Goal: Information Seeking & Learning: Learn about a topic

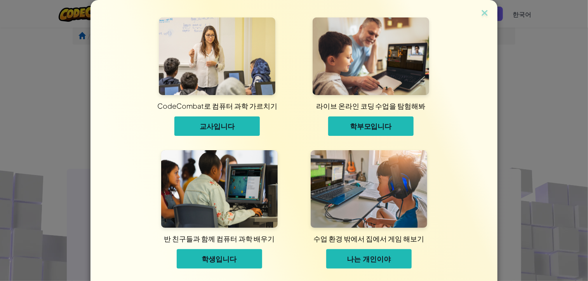
click at [440, 98] on div "CodeCombat로 컴퓨터 과학 가르치기 교사입니다 라이브 온라인 코딩 수업을 탐험해봐 학부모입니다 반 친구들과 함께 컴퓨터 과학 배우기 학…" at bounding box center [294, 138] width 368 height 277
click at [225, 258] on span "학생입니다" at bounding box center [219, 258] width 35 height 9
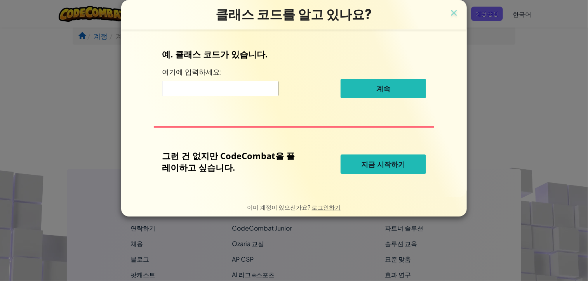
click at [232, 92] on input at bounding box center [220, 89] width 117 height 16
type input "SweetRedFalse"
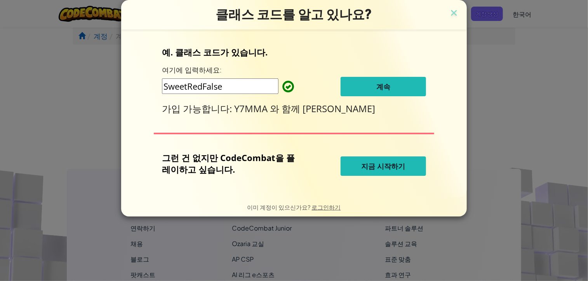
click at [357, 87] on button "계속" at bounding box center [383, 86] width 85 height 19
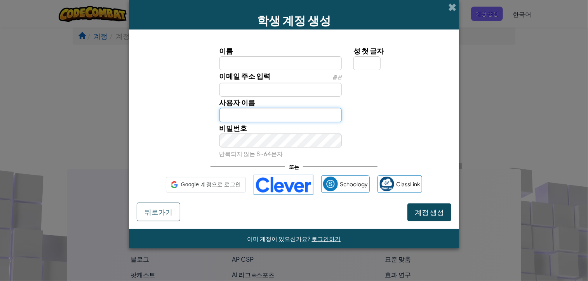
type input "son.gio@lindisfarne.school.nz"
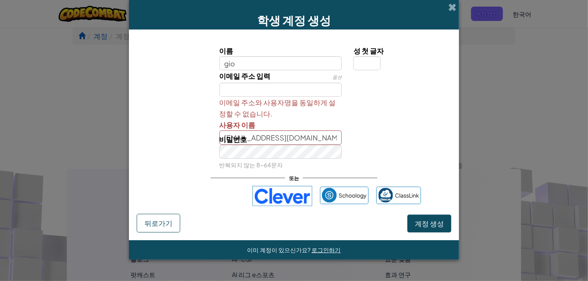
type input "gio"
type input "Gio"
click at [358, 59] on input "성 첫 글자" at bounding box center [367, 63] width 27 height 14
type input "s"
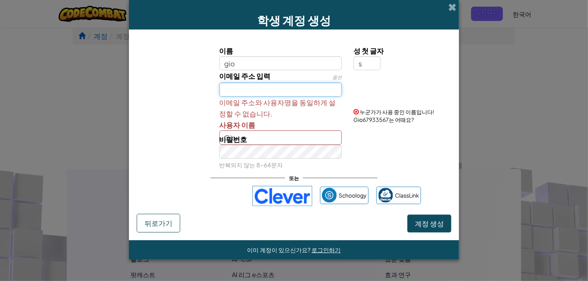
type input "GioS"
click at [310, 87] on input "이메일 주소 입력" at bounding box center [281, 90] width 123 height 14
type input "son.gio@lindisfarne.school.nz"
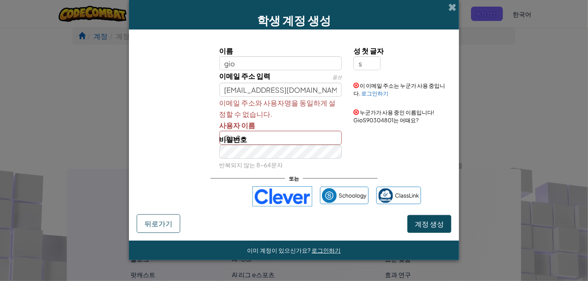
click at [267, 139] on div "비밀번호 반복되지 않는 8~64문자" at bounding box center [281, 152] width 134 height 37
click at [240, 144] on label "비밀번호" at bounding box center [234, 139] width 28 height 11
drag, startPoint x: 236, startPoint y: 139, endPoint x: 266, endPoint y: 137, distance: 30.4
click at [266, 137] on div "비밀번호 반복되지 않는 8~64문자" at bounding box center [281, 152] width 134 height 37
drag, startPoint x: 266, startPoint y: 137, endPoint x: 180, endPoint y: 168, distance: 91.8
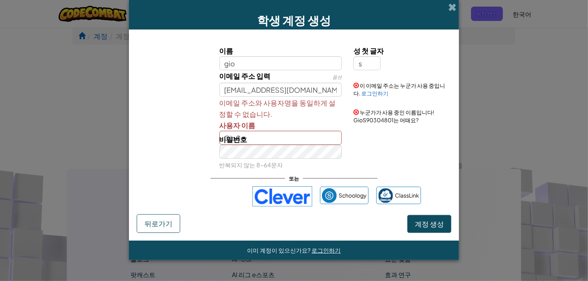
click at [180, 168] on div "비밀번호 반복되지 않는 8~64문자" at bounding box center [294, 152] width 322 height 37
click at [355, 166] on div "비밀번호 반복되지 않는 8~64문자" at bounding box center [294, 152] width 322 height 37
drag, startPoint x: 488, startPoint y: 265, endPoint x: 444, endPoint y: 251, distance: 46.0
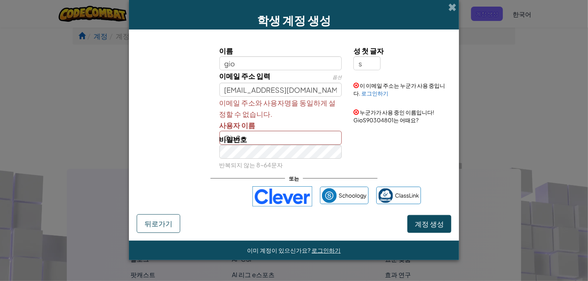
click at [444, 251] on div "학생 계정 생성 이름 gio 성 첫 글자 s 이메일 주소 입력 옵션 son.gio@lindisfarne.school.nz 이 이메일 주소는 누…" at bounding box center [294, 140] width 588 height 281
click at [437, 239] on form "이름 gio 성 첫 글자 s 이메일 주소 입력 옵션 son.gio@lindisfarne.school.nz 이 이메일 주소는 누군가 사용 중입니…" at bounding box center [294, 135] width 330 height 211
click at [432, 228] on button "계정 생성" at bounding box center [430, 224] width 44 height 18
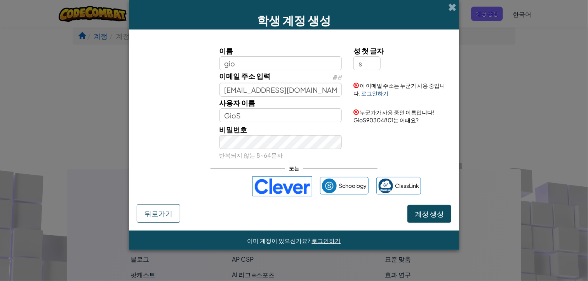
click at [369, 95] on link "로그인하기" at bounding box center [374, 93] width 27 height 7
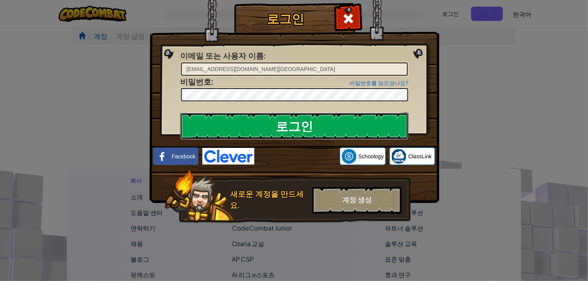
click at [356, 122] on input "로그인" at bounding box center [294, 126] width 228 height 27
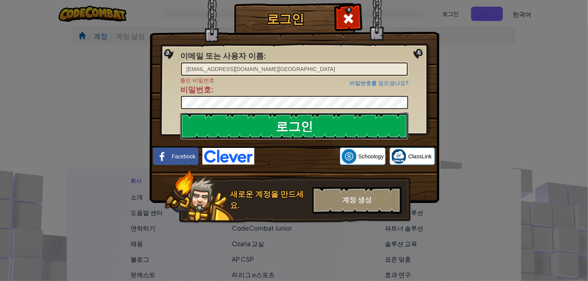
click at [320, 121] on input "로그인" at bounding box center [294, 126] width 228 height 27
click at [361, 136] on input "로그인" at bounding box center [294, 126] width 228 height 27
click at [361, 132] on input "로그인" at bounding box center [294, 126] width 228 height 27
click at [373, 129] on input "로그인" at bounding box center [294, 126] width 228 height 27
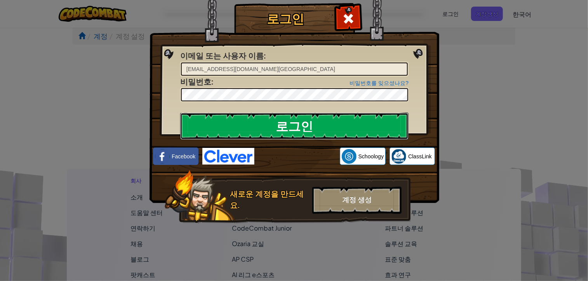
click at [373, 129] on input "로그인" at bounding box center [294, 126] width 228 height 27
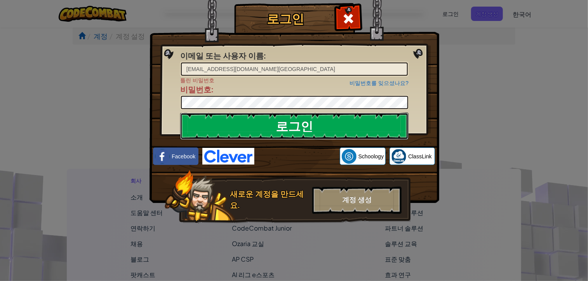
click at [373, 129] on input "로그인" at bounding box center [294, 126] width 228 height 27
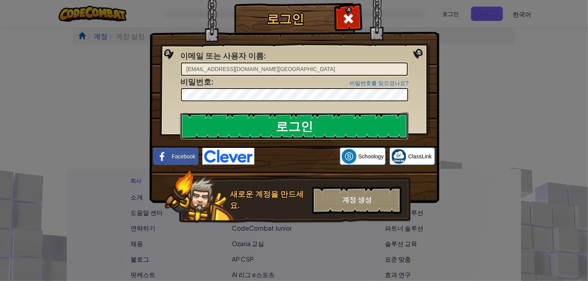
click at [373, 129] on input "로그인" at bounding box center [294, 126] width 228 height 27
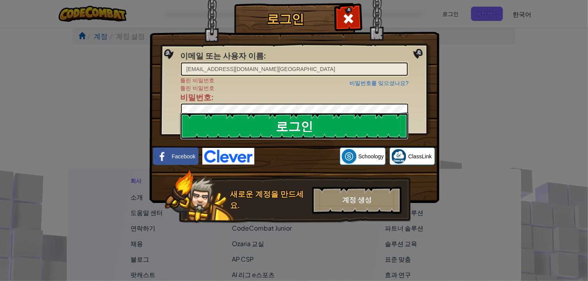
click at [373, 130] on input "로그인" at bounding box center [294, 126] width 228 height 27
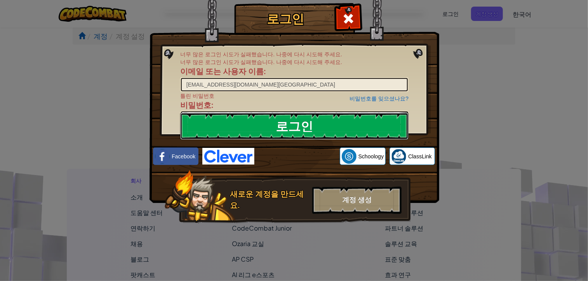
click at [338, 124] on input "로그인" at bounding box center [294, 126] width 228 height 27
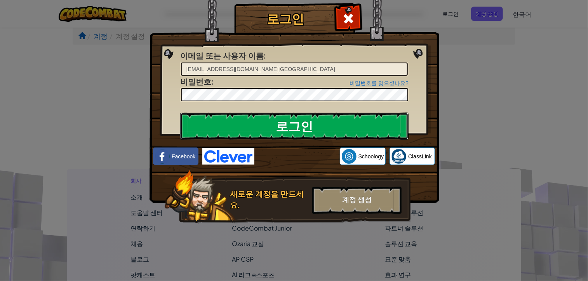
click at [338, 124] on input "로그인" at bounding box center [294, 126] width 228 height 27
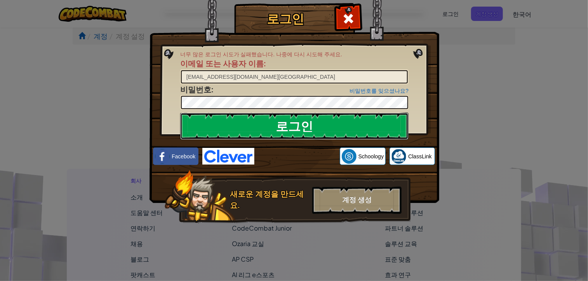
click at [338, 124] on input "로그인" at bounding box center [294, 126] width 228 height 27
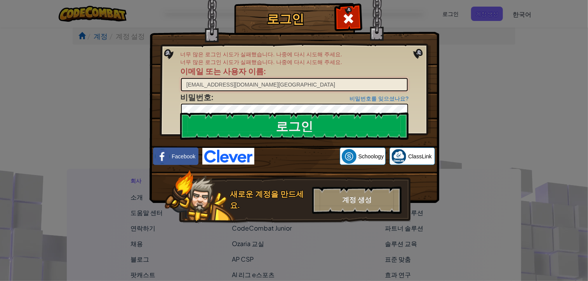
click at [205, 83] on input "son.gio@lindisfarne.school.nz" at bounding box center [294, 84] width 227 height 13
type input "son.gio1@lindisfarne.school.nz"
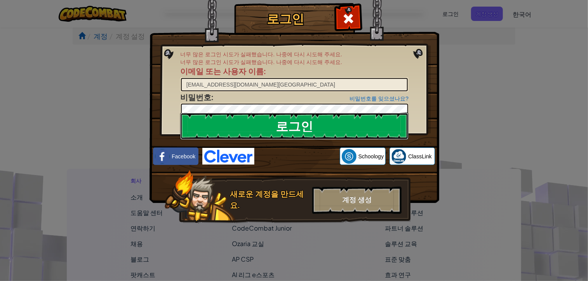
click at [338, 131] on input "로그인" at bounding box center [294, 126] width 228 height 27
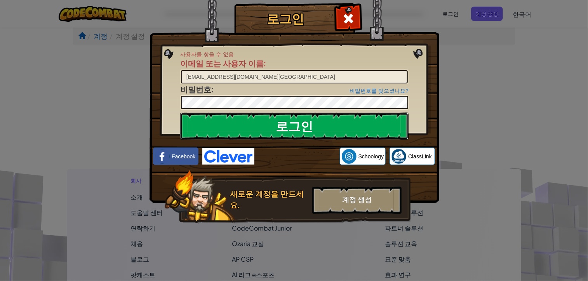
click at [265, 116] on input "로그인" at bounding box center [294, 126] width 228 height 27
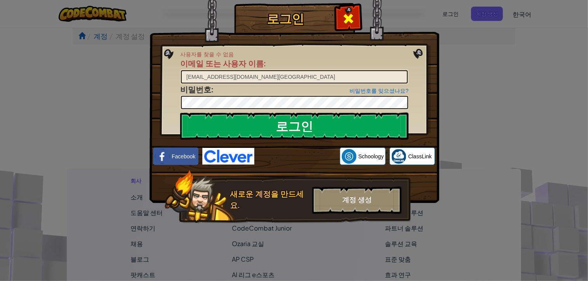
click at [351, 22] on span at bounding box center [348, 18] width 12 height 12
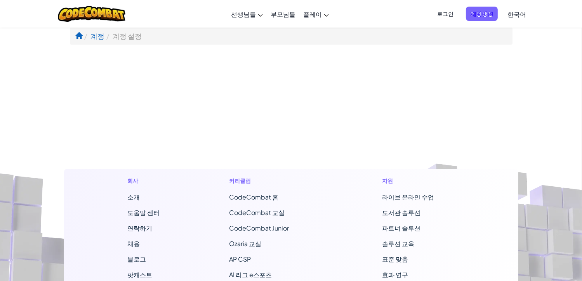
click at [510, 17] on span "한국어" at bounding box center [517, 14] width 19 height 8
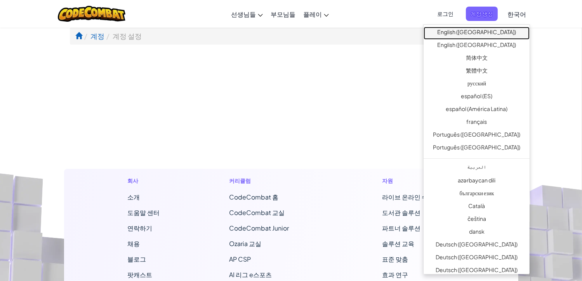
click at [490, 32] on link "English ([GEOGRAPHIC_DATA])" at bounding box center [477, 33] width 106 height 13
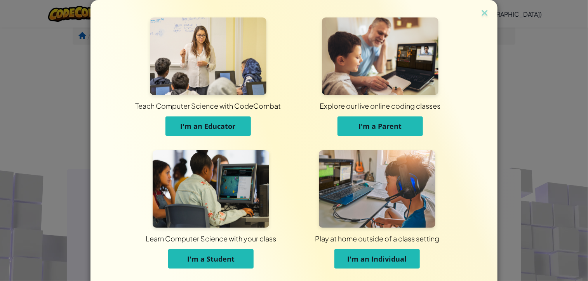
click at [205, 265] on button "I'm a Student" at bounding box center [210, 258] width 85 height 19
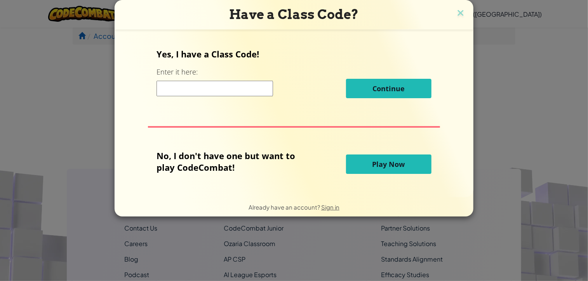
click at [219, 91] on input at bounding box center [215, 89] width 117 height 16
type input "SweetRedFalse"
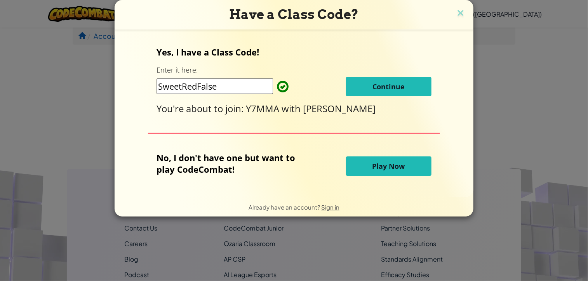
click at [363, 90] on button "Continue" at bounding box center [388, 86] width 85 height 19
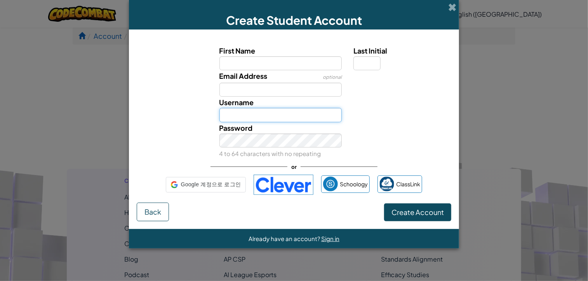
type input "son.gio@lindisfarne.school.nz"
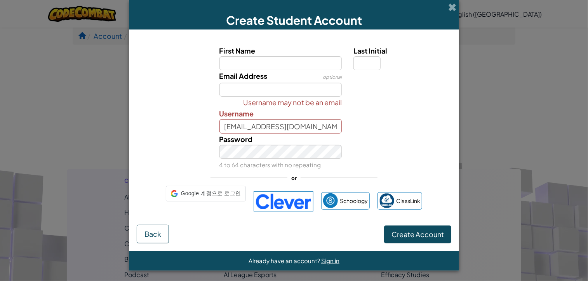
click at [292, 63] on input "First Name" at bounding box center [281, 63] width 123 height 14
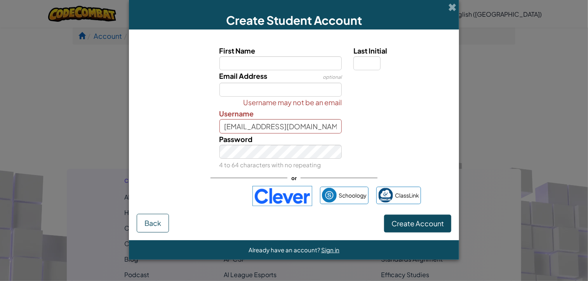
type input "son.gio@lindisfarne.school.nz"
type input "Son.gio@lindisfarne.school.nz"
drag, startPoint x: 247, startPoint y: 63, endPoint x: 353, endPoint y: 70, distance: 105.5
click at [353, 70] on div "First Name son.gio@lindisfarne.school.nz Last Initial" at bounding box center [294, 57] width 322 height 25
click at [248, 62] on input "son.gio" at bounding box center [281, 63] width 123 height 14
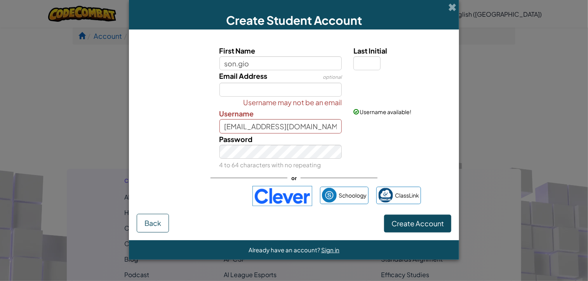
click at [248, 62] on input "son.gio" at bounding box center [281, 63] width 123 height 14
type input "Gio"
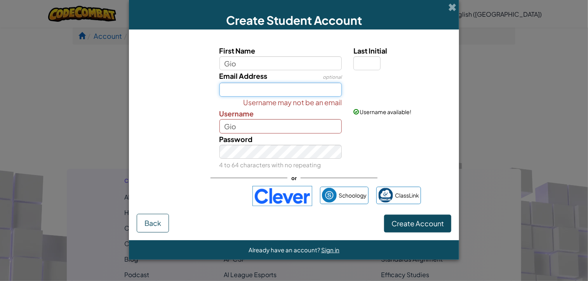
click at [233, 86] on input "Email Address" at bounding box center [281, 90] width 123 height 14
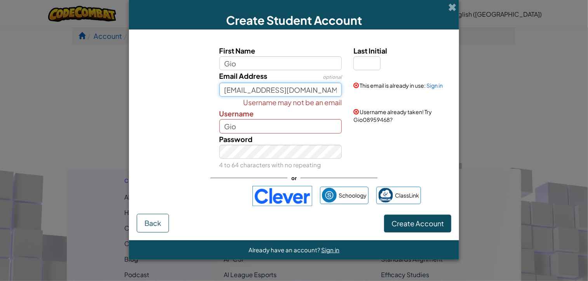
click at [249, 91] on input "son.gio@lindisfarne.school.nz" at bounding box center [281, 90] width 123 height 14
type input "son.gio1@lindisfarne.school.nz"
click at [256, 130] on input "Gio" at bounding box center [281, 126] width 123 height 14
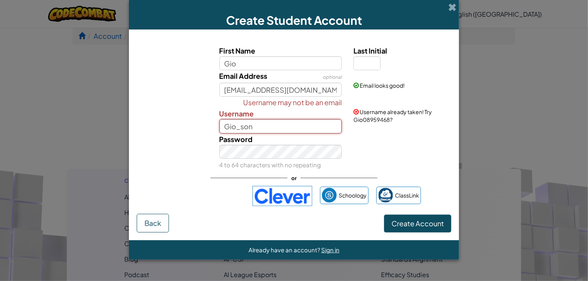
type input "Gio_son"
click at [171, 156] on div "Password 4 to 64 characters with no repeating" at bounding box center [294, 152] width 322 height 37
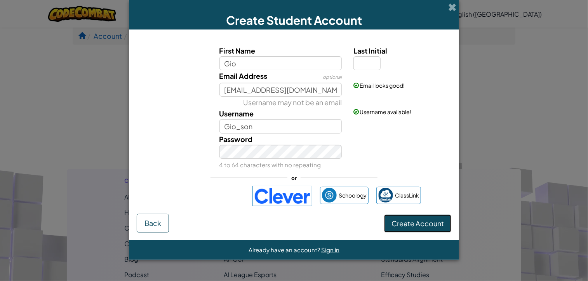
click at [420, 222] on span "Create Account" at bounding box center [418, 223] width 52 height 9
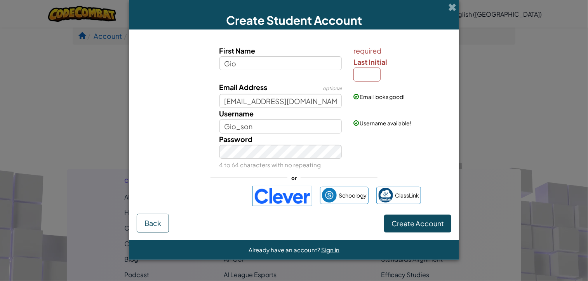
click at [373, 84] on div "Email looks good!" at bounding box center [402, 91] width 108 height 19
click at [370, 77] on input "Last Initial" at bounding box center [367, 75] width 27 height 14
type input "S"
click at [422, 230] on button "Create Account" at bounding box center [417, 224] width 67 height 18
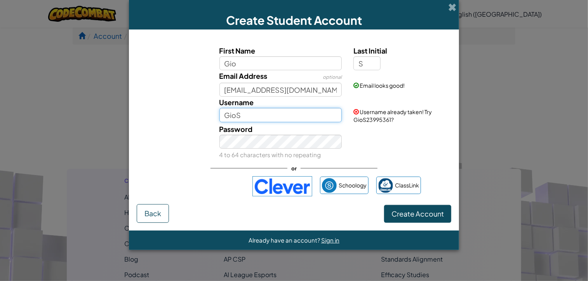
click at [270, 118] on input "GioS" at bounding box center [281, 115] width 123 height 14
type input "GioSon"
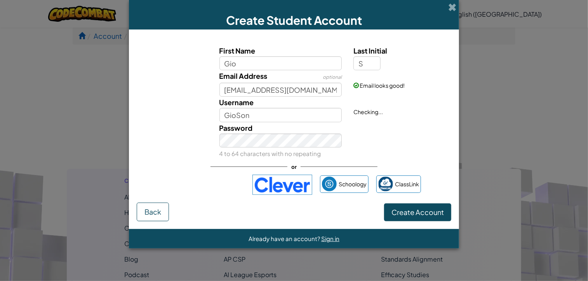
click at [365, 134] on div "Password 4 to 64 characters with no repeating" at bounding box center [294, 140] width 322 height 37
click at [420, 206] on button "Create Account" at bounding box center [417, 213] width 67 height 18
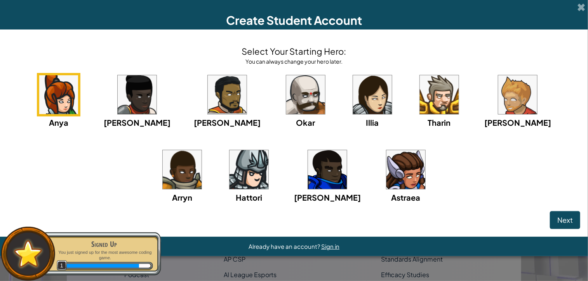
click at [239, 166] on img at bounding box center [249, 169] width 39 height 39
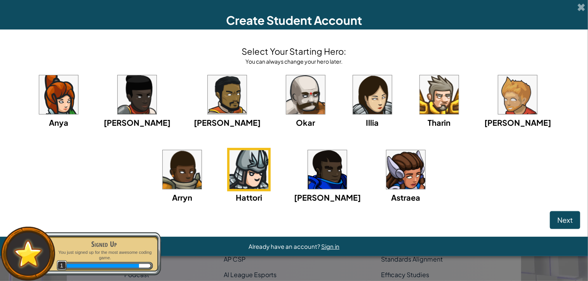
click at [230, 183] on img at bounding box center [249, 169] width 39 height 39
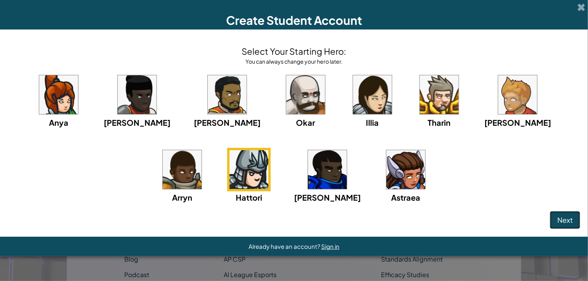
click at [572, 218] on span "Next" at bounding box center [566, 220] width 16 height 9
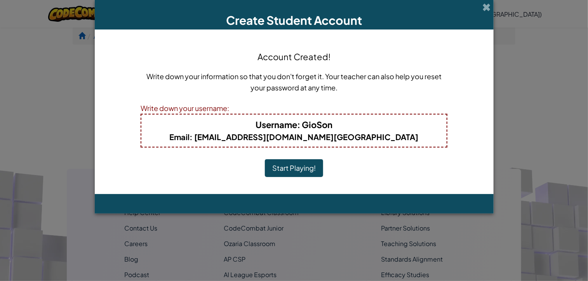
click at [278, 164] on button "Start Playing!" at bounding box center [294, 168] width 58 height 18
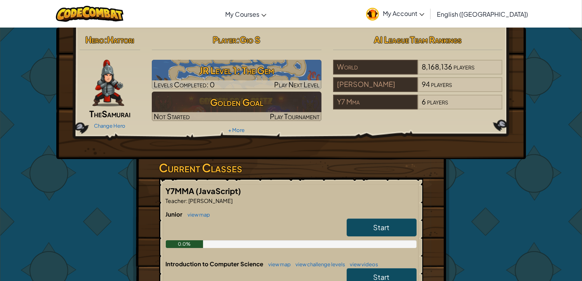
click at [393, 222] on link "Start" at bounding box center [382, 228] width 70 height 18
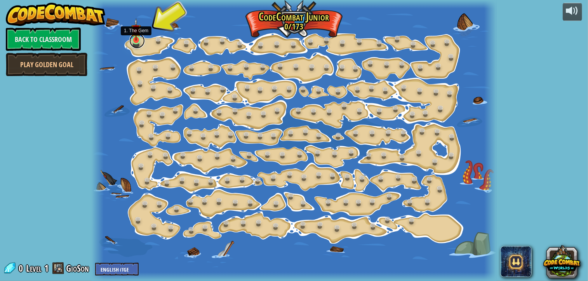
click at [140, 42] on link at bounding box center [137, 41] width 16 height 16
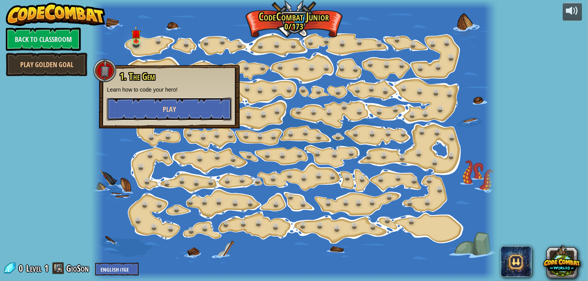
click at [161, 110] on button "Play" at bounding box center [169, 109] width 125 height 23
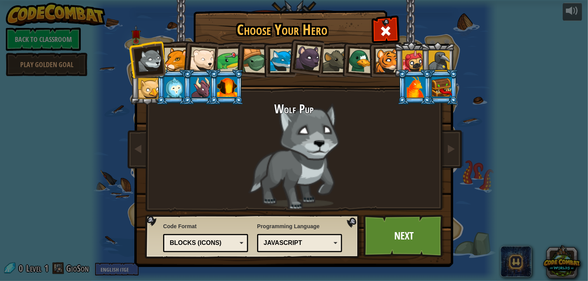
click at [441, 62] on div at bounding box center [439, 61] width 21 height 21
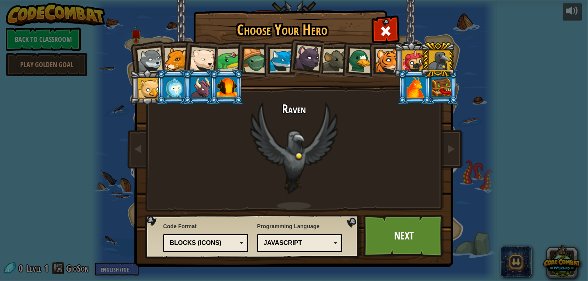
click at [213, 87] on li at bounding box center [226, 87] width 35 height 35
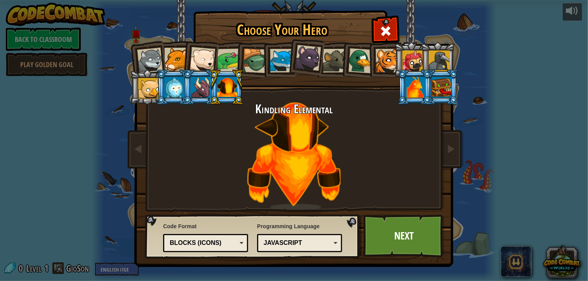
click at [198, 53] on div at bounding box center [203, 60] width 26 height 26
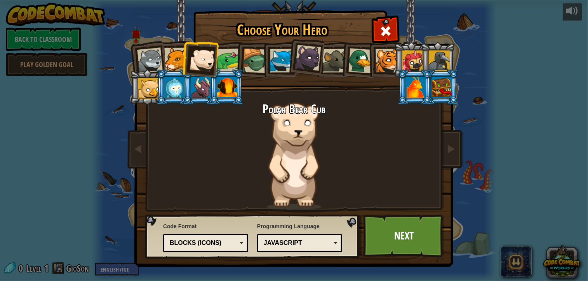
click at [233, 93] on div at bounding box center [227, 87] width 20 height 21
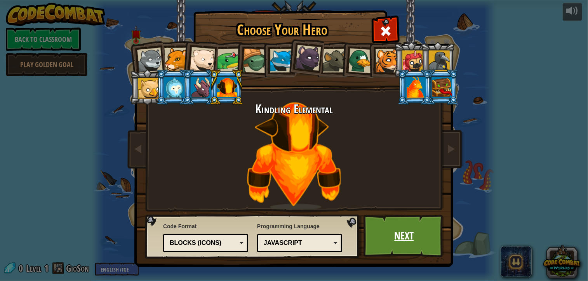
click at [417, 235] on link "Next" at bounding box center [404, 236] width 81 height 43
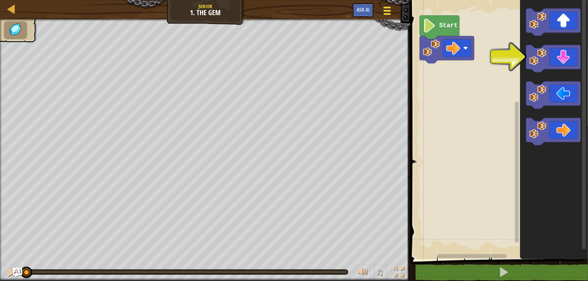
click at [387, 15] on span at bounding box center [387, 14] width 7 height 2
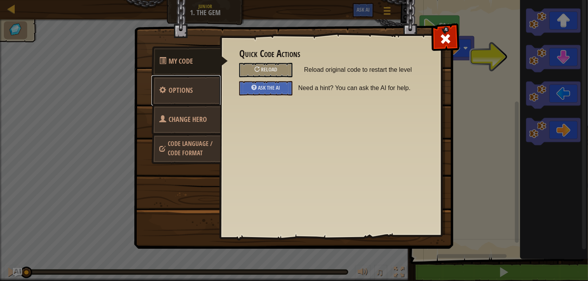
click at [191, 94] on span "Options" at bounding box center [181, 90] width 24 height 10
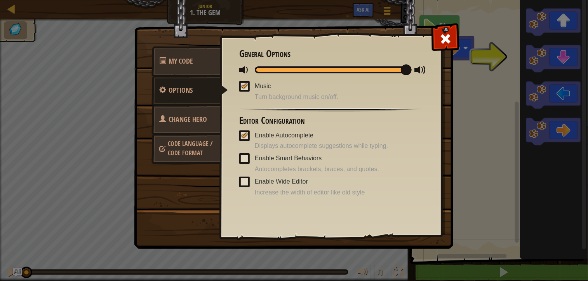
click at [242, 69] on span at bounding box center [245, 70] width 12 height 12
click at [244, 87] on div at bounding box center [244, 86] width 5 height 6
click at [0, 0] on input "Music" at bounding box center [0, 0] width 0 height 0
click at [436, 37] on div at bounding box center [445, 37] width 24 height 24
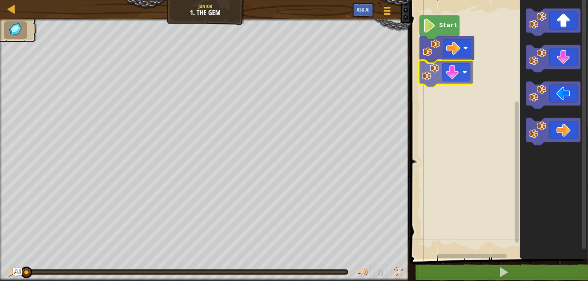
click at [469, 74] on div "Start" at bounding box center [498, 127] width 180 height 263
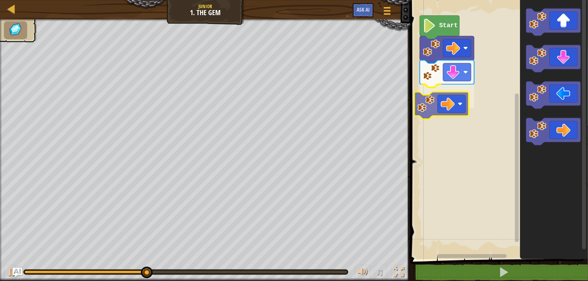
click at [452, 102] on div "Start" at bounding box center [498, 127] width 180 height 263
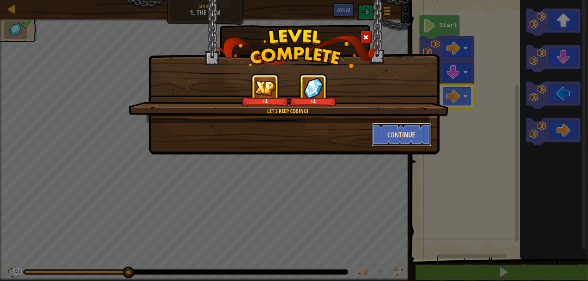
click at [394, 135] on button "Continue" at bounding box center [402, 134] width 60 height 23
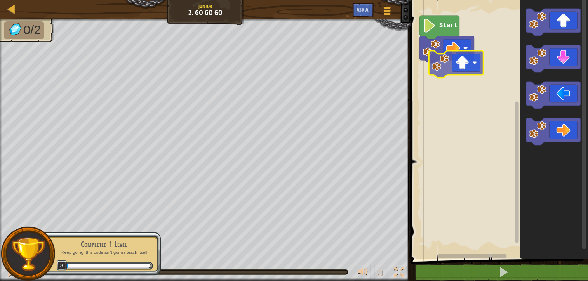
click at [454, 69] on div "Start" at bounding box center [498, 127] width 180 height 263
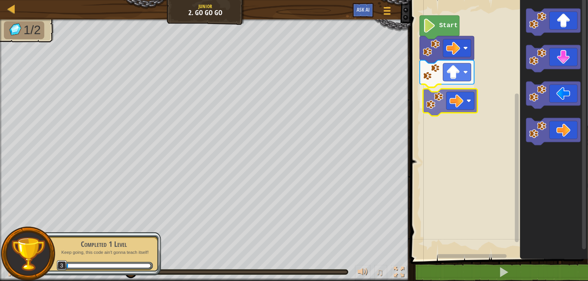
click at [456, 99] on div "Start" at bounding box center [498, 127] width 180 height 263
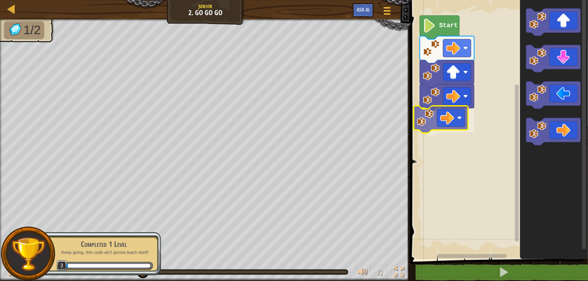
click at [434, 119] on div "Start" at bounding box center [498, 127] width 180 height 263
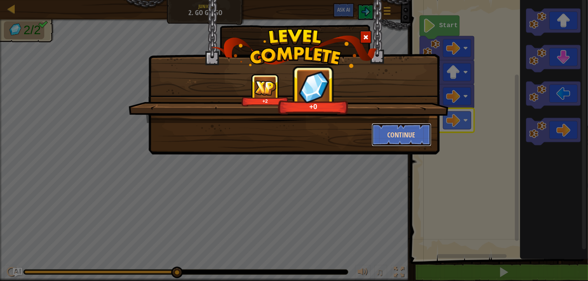
click at [406, 144] on button "Continue" at bounding box center [402, 134] width 60 height 23
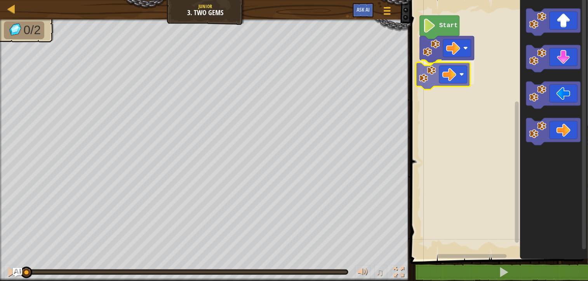
click at [439, 76] on div "Start" at bounding box center [498, 127] width 180 height 263
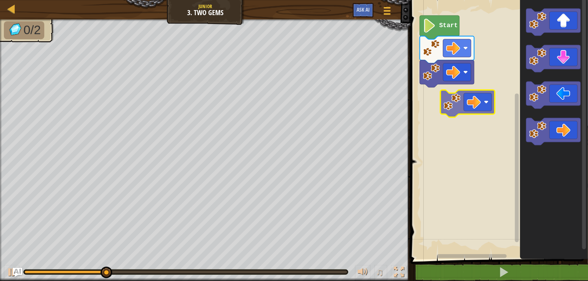
click at [477, 104] on div "Start" at bounding box center [498, 127] width 180 height 263
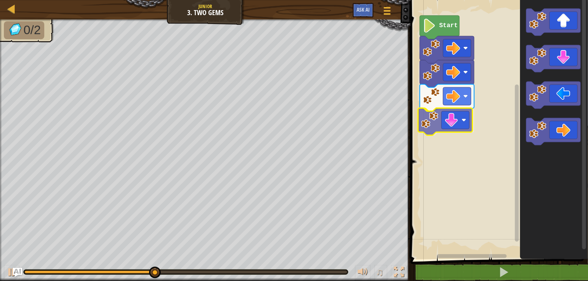
click at [454, 129] on div "Start" at bounding box center [498, 127] width 180 height 263
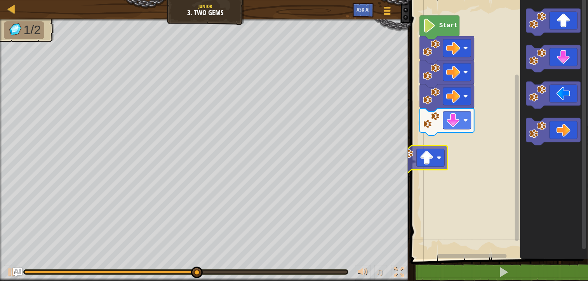
click at [443, 141] on div "Start" at bounding box center [498, 127] width 180 height 263
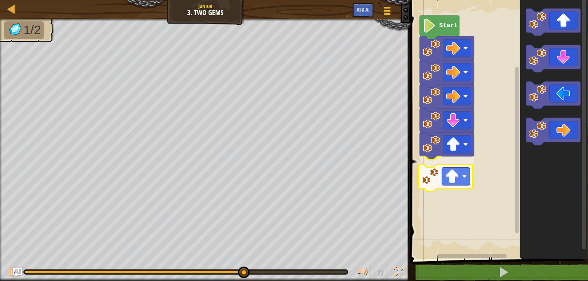
click at [452, 173] on div "Start" at bounding box center [498, 127] width 180 height 263
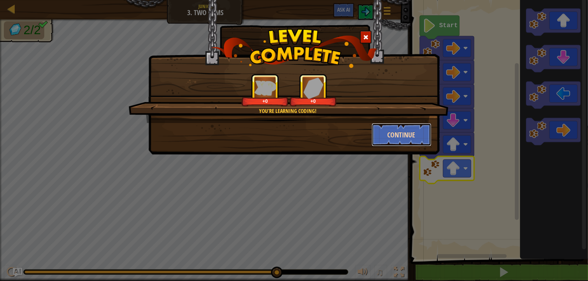
click at [386, 142] on button "Continue" at bounding box center [402, 134] width 60 height 23
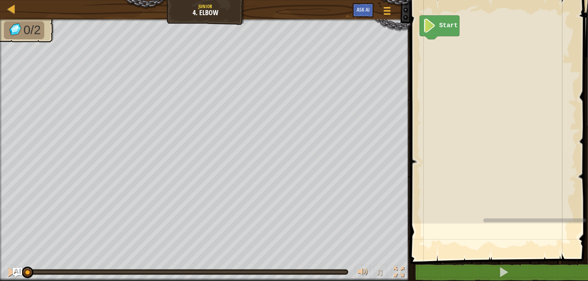
click at [312, 10] on div "Map Junior 4. Elbow Game Menu Ask AI" at bounding box center [205, 9] width 411 height 19
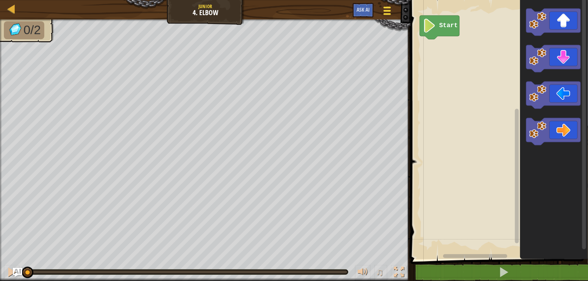
click at [392, 13] on div at bounding box center [387, 10] width 10 height 11
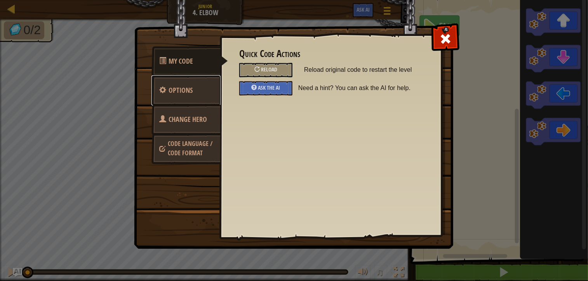
click at [188, 97] on link "Options" at bounding box center [186, 90] width 69 height 30
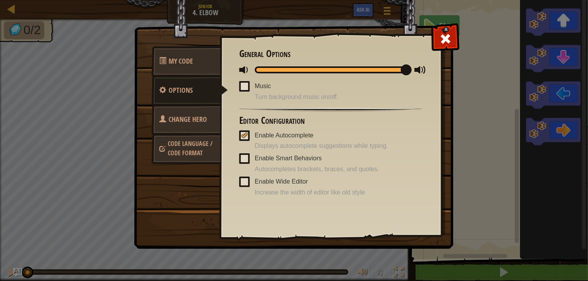
click at [246, 85] on span at bounding box center [244, 86] width 10 height 10
click at [0, 0] on input "Music" at bounding box center [0, 0] width 0 height 0
click at [246, 85] on div at bounding box center [244, 86] width 5 height 6
click at [0, 0] on input "Music" at bounding box center [0, 0] width 0 height 0
drag, startPoint x: 398, startPoint y: 73, endPoint x: 249, endPoint y: 68, distance: 149.3
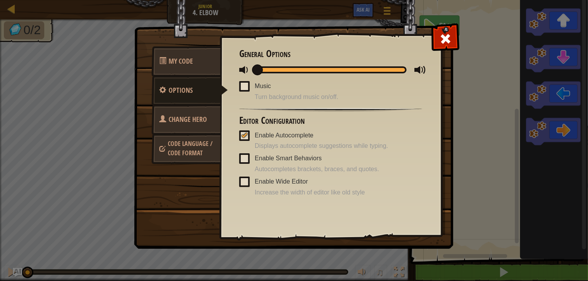
click at [249, 68] on div at bounding box center [330, 70] width 183 height 10
click at [246, 135] on div at bounding box center [244, 135] width 5 height 6
click at [0, 0] on input "Enable Autocomplete" at bounding box center [0, 0] width 0 height 0
click at [437, 43] on div at bounding box center [445, 37] width 24 height 24
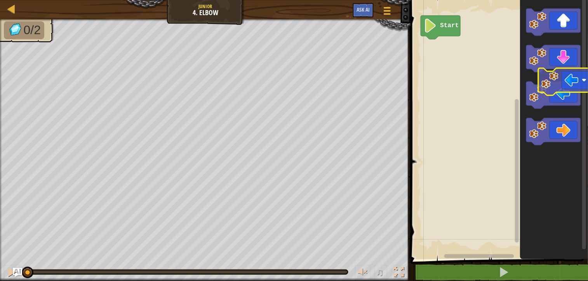
click at [587, 81] on div "Start" at bounding box center [498, 127] width 180 height 263
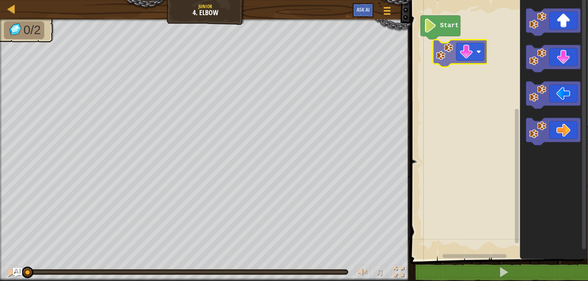
click at [453, 37] on div "Start" at bounding box center [498, 127] width 180 height 263
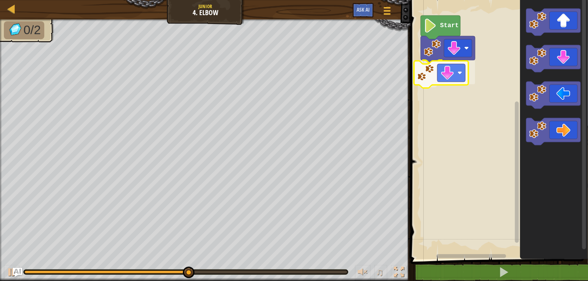
click at [450, 84] on div "Start" at bounding box center [498, 127] width 180 height 263
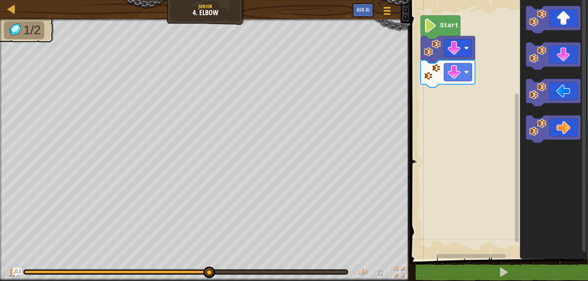
click at [477, 110] on div "Start" at bounding box center [498, 127] width 180 height 263
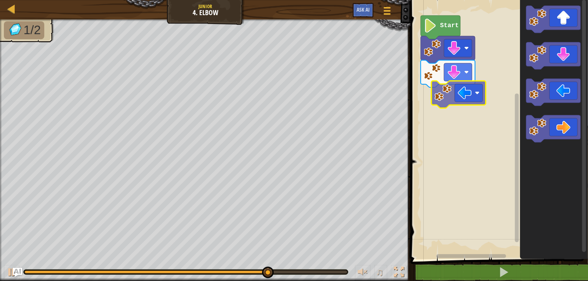
click at [455, 98] on div "Start" at bounding box center [498, 127] width 180 height 263
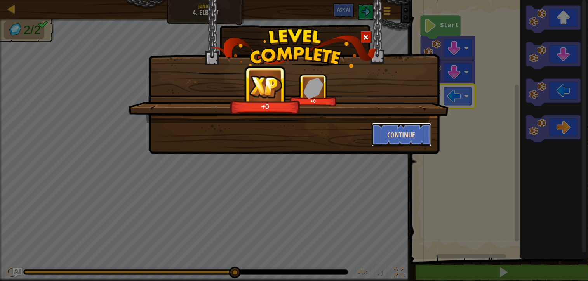
click at [406, 136] on button "Continue" at bounding box center [402, 134] width 60 height 23
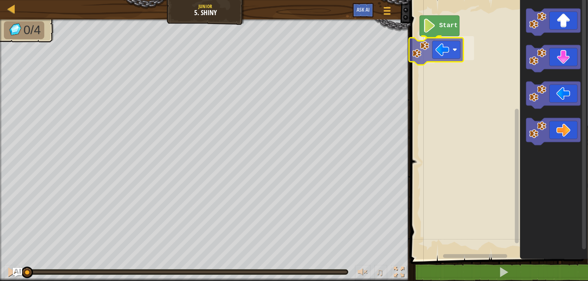
click at [431, 51] on div "Start" at bounding box center [498, 127] width 180 height 263
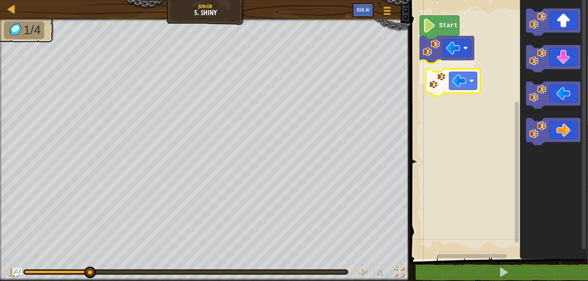
click at [430, 73] on div "Start" at bounding box center [498, 127] width 180 height 263
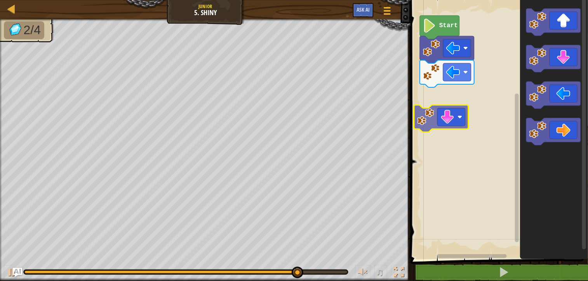
click at [440, 115] on div "Start" at bounding box center [498, 127] width 180 height 263
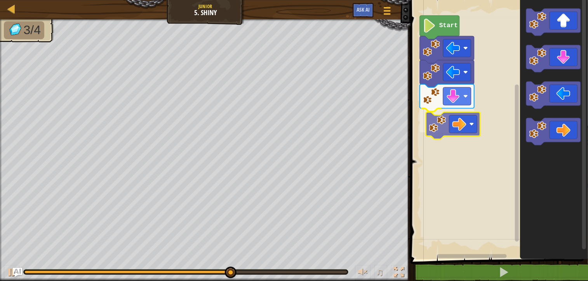
click at [448, 130] on div "Start" at bounding box center [498, 127] width 180 height 263
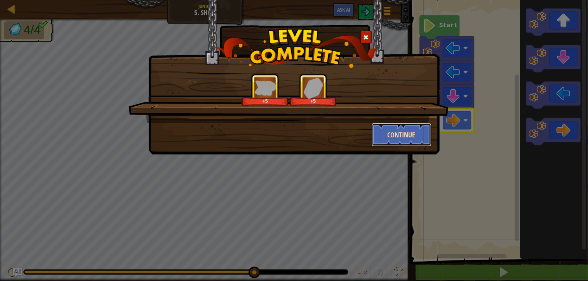
click at [389, 134] on button "Continue" at bounding box center [402, 134] width 60 height 23
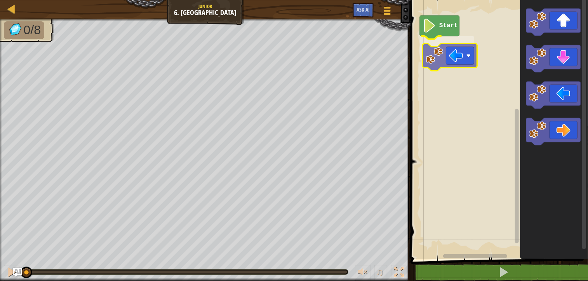
click at [447, 52] on div "Start" at bounding box center [498, 127] width 180 height 263
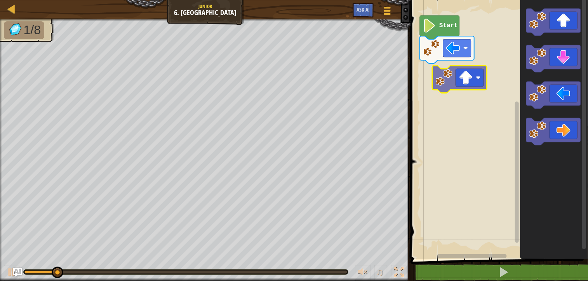
click at [457, 82] on div "Start" at bounding box center [498, 127] width 180 height 263
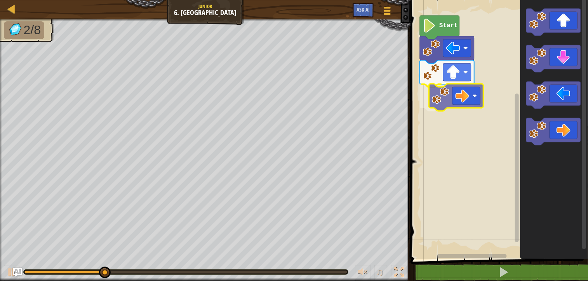
click at [462, 89] on div "Start" at bounding box center [498, 127] width 180 height 263
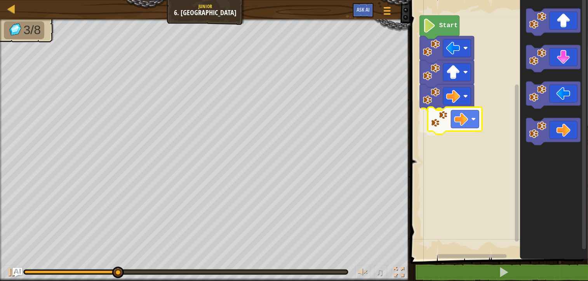
click at [463, 118] on div "Start" at bounding box center [498, 127] width 180 height 263
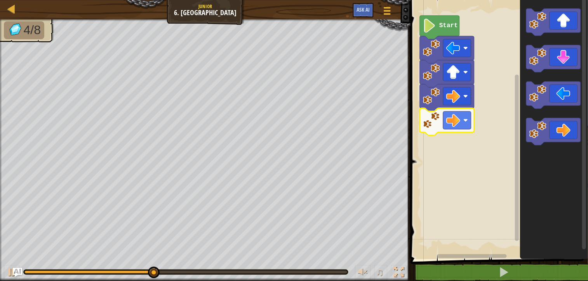
click at [560, 68] on icon "Blockly Workspace" at bounding box center [554, 127] width 68 height 263
click at [472, 149] on div "Start" at bounding box center [498, 127] width 180 height 263
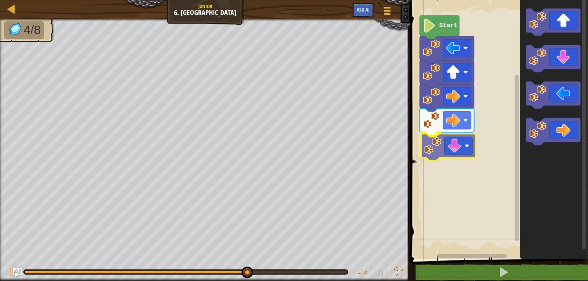
click at [436, 157] on div "Start" at bounding box center [498, 127] width 180 height 263
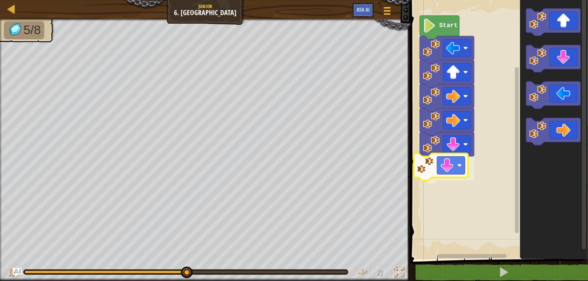
click at [435, 171] on div "Start" at bounding box center [498, 127] width 180 height 263
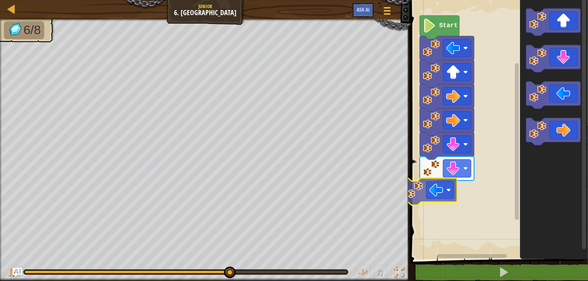
click at [454, 192] on div "Start" at bounding box center [498, 127] width 180 height 263
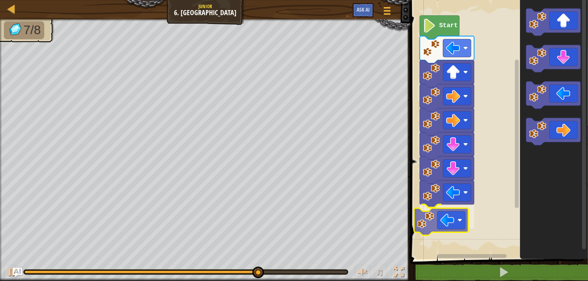
click at [430, 227] on div "Start" at bounding box center [498, 127] width 180 height 263
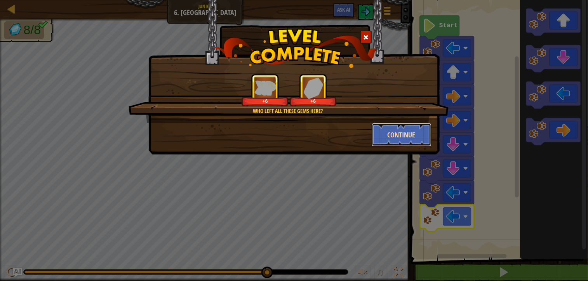
click at [399, 126] on button "Continue" at bounding box center [402, 134] width 60 height 23
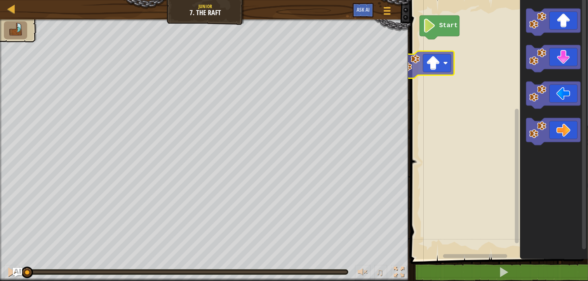
click at [447, 56] on div "Start" at bounding box center [498, 127] width 180 height 263
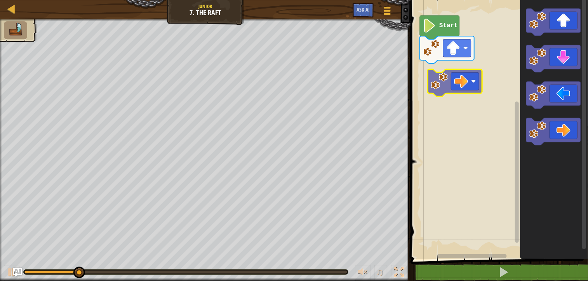
click at [448, 68] on div "Start" at bounding box center [498, 127] width 180 height 263
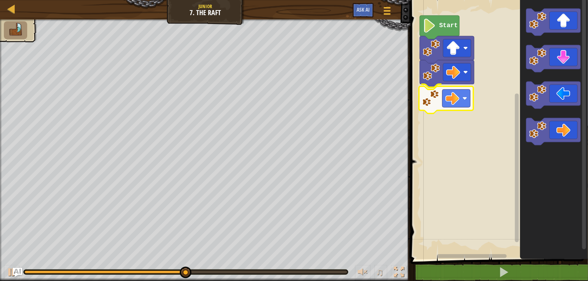
click at [448, 100] on div "Start" at bounding box center [498, 127] width 180 height 263
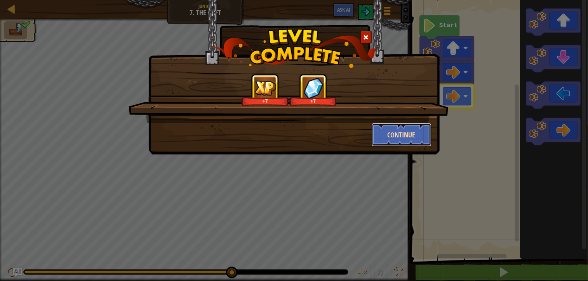
click at [390, 144] on button "Continue" at bounding box center [402, 134] width 60 height 23
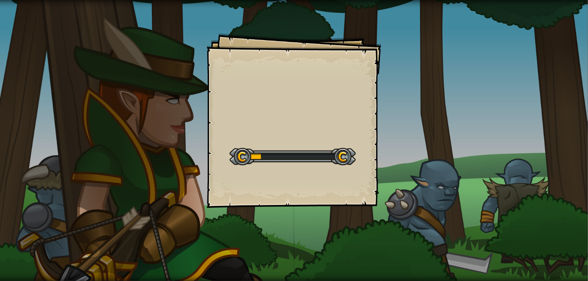
click at [275, 177] on div "Goals Start Level Error loading from server. Try refreshing the page. You'll ne…" at bounding box center [294, 120] width 175 height 175
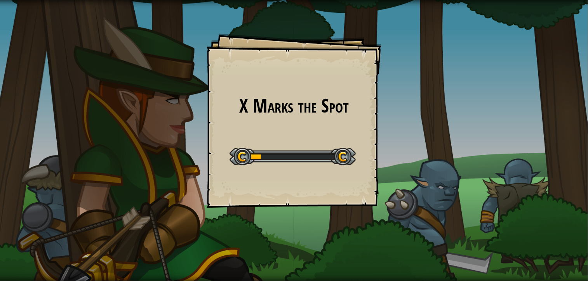
click at [275, 177] on div "X Marks the Spot Goals Start Level Error loading from server. Try refreshing th…" at bounding box center [294, 120] width 175 height 175
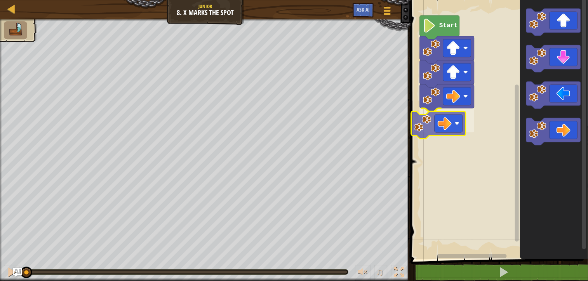
click at [443, 129] on div "Start" at bounding box center [498, 127] width 180 height 263
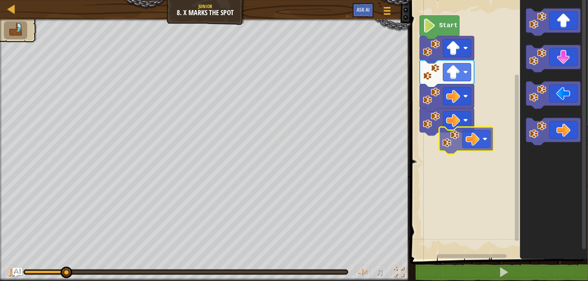
click at [449, 136] on div "Start" at bounding box center [498, 127] width 180 height 263
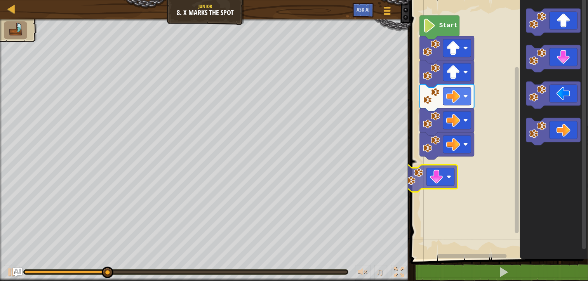
click at [453, 174] on div "Start" at bounding box center [498, 127] width 180 height 263
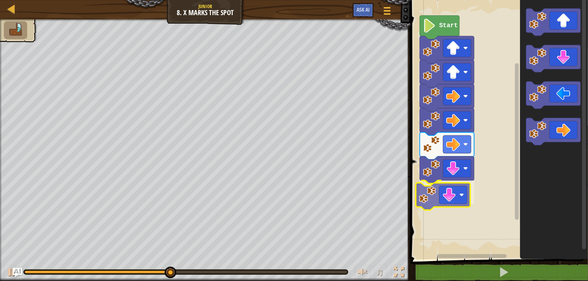
click at [445, 203] on div "Start" at bounding box center [498, 127] width 180 height 263
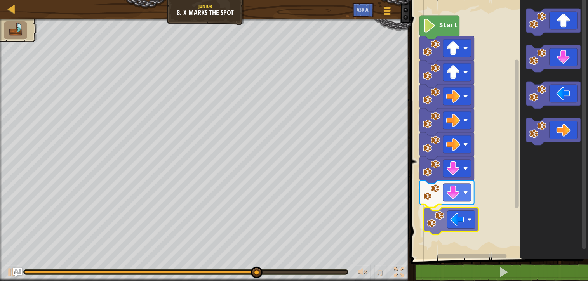
click at [450, 240] on div "Start" at bounding box center [498, 127] width 180 height 263
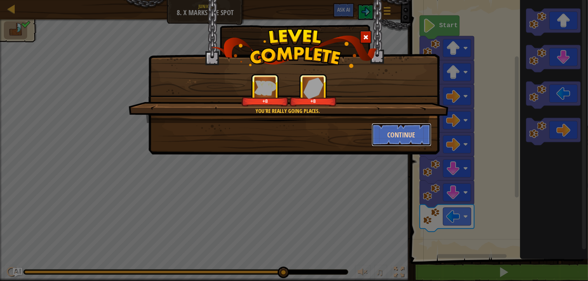
click at [406, 139] on button "Continue" at bounding box center [402, 134] width 60 height 23
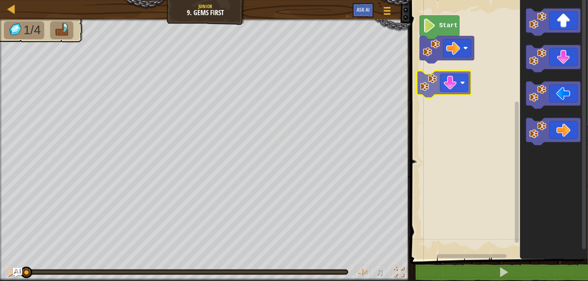
click at [447, 89] on div "Start" at bounding box center [498, 127] width 180 height 263
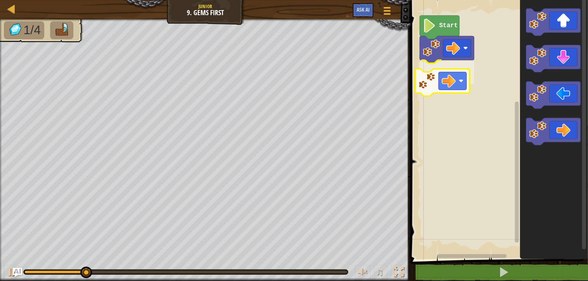
click at [456, 75] on div "Start" at bounding box center [498, 127] width 180 height 263
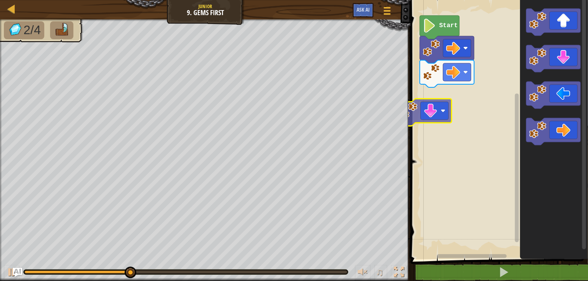
click at [441, 108] on div "Start" at bounding box center [498, 127] width 180 height 263
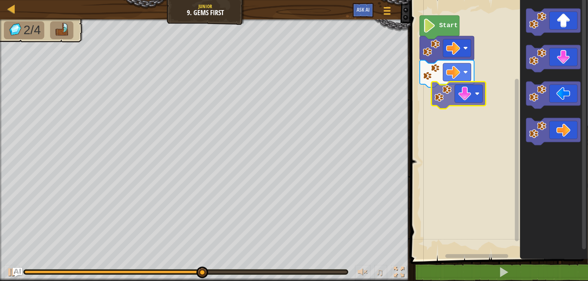
click at [446, 97] on div "Start" at bounding box center [498, 127] width 180 height 263
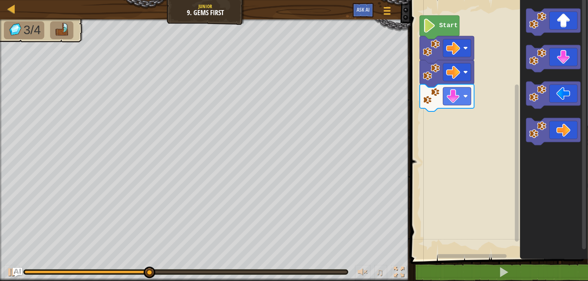
click at [437, 139] on div "Start" at bounding box center [498, 127] width 180 height 263
click at [458, 115] on div "Start" at bounding box center [498, 127] width 180 height 263
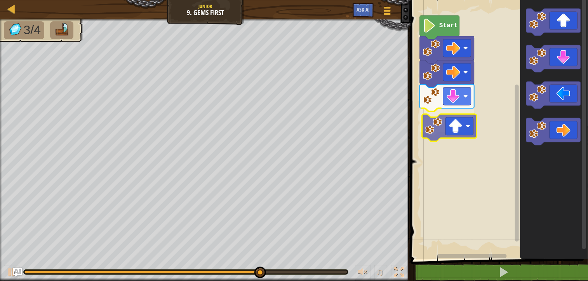
click at [454, 124] on div "Start" at bounding box center [498, 127] width 180 height 263
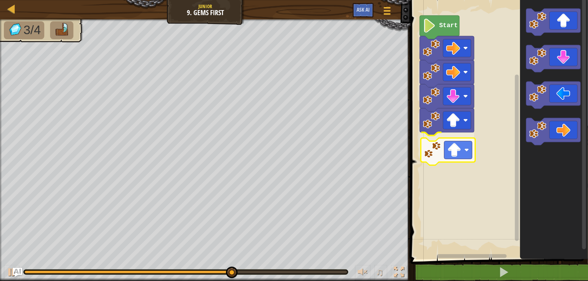
click at [438, 161] on div "Start" at bounding box center [498, 127] width 180 height 263
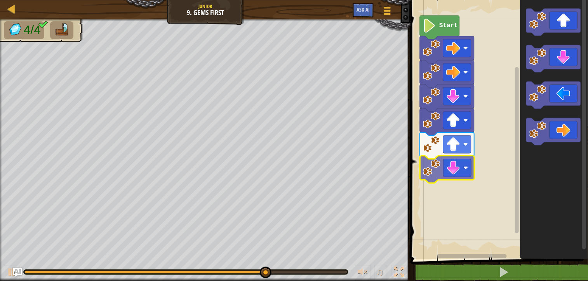
click at [452, 171] on div "Start" at bounding box center [498, 127] width 180 height 263
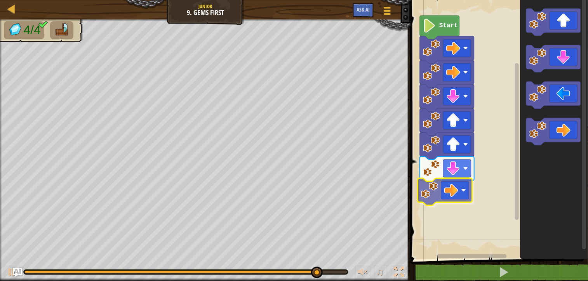
click at [451, 197] on div "Start" at bounding box center [498, 127] width 180 height 263
